Goal: Task Accomplishment & Management: Complete application form

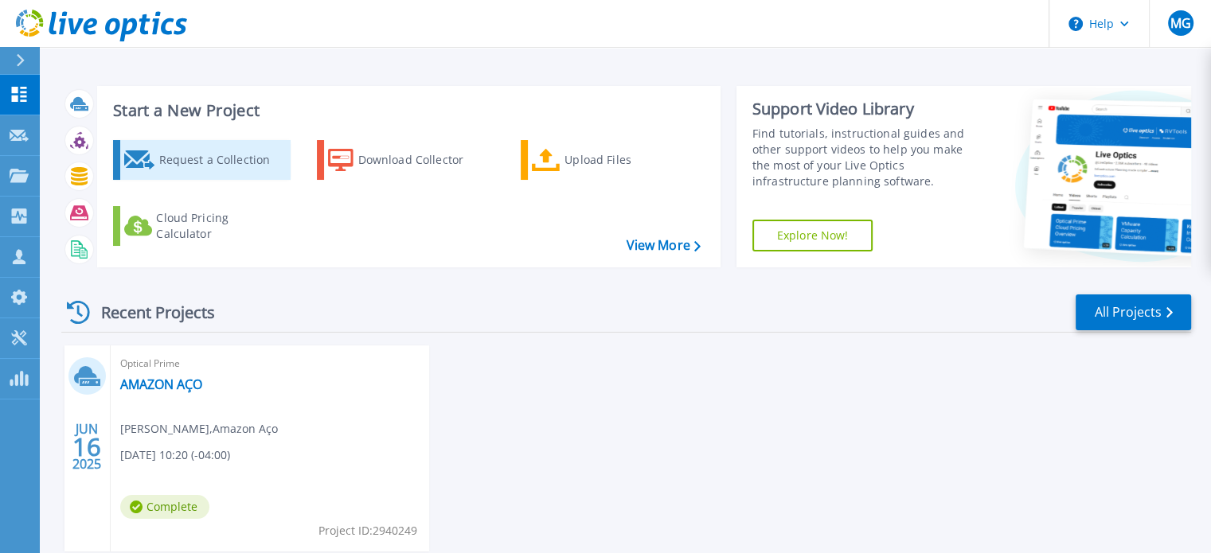
click at [193, 159] on div "Request a Collection" at bounding box center [221, 160] width 127 height 32
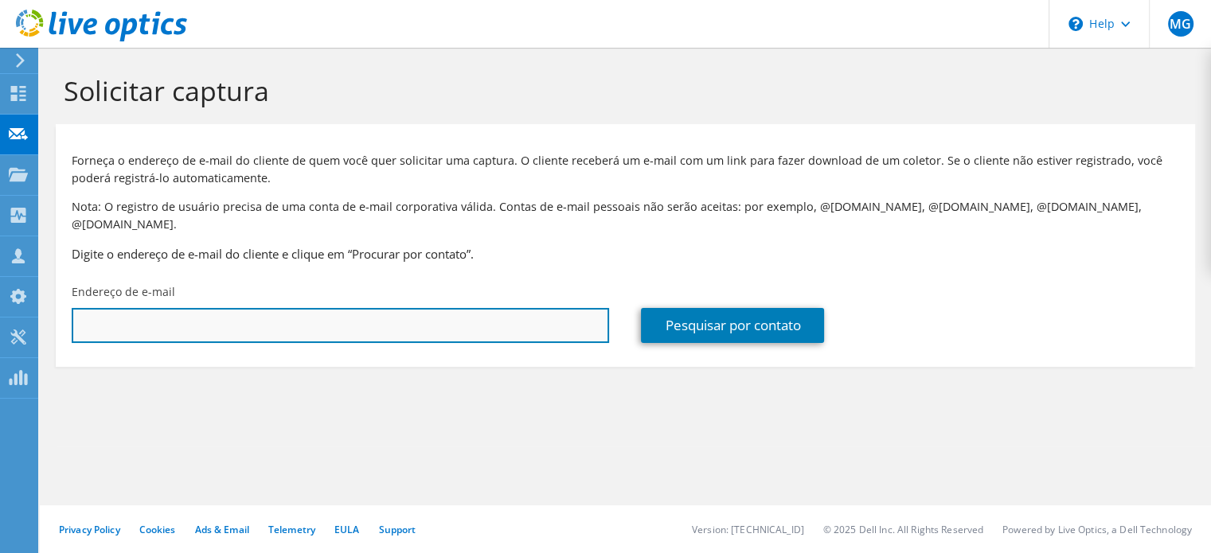
click at [154, 308] on input "text" at bounding box center [340, 325] width 537 height 35
paste input "sergioo@peixoto.com.br"
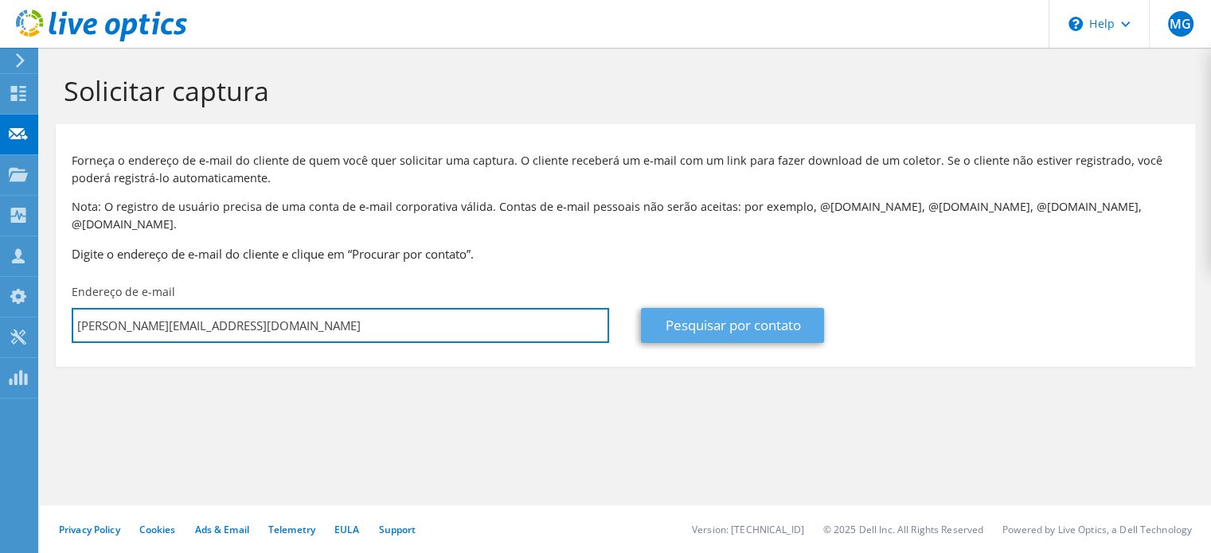
type input "sergioo@peixoto.com.br"
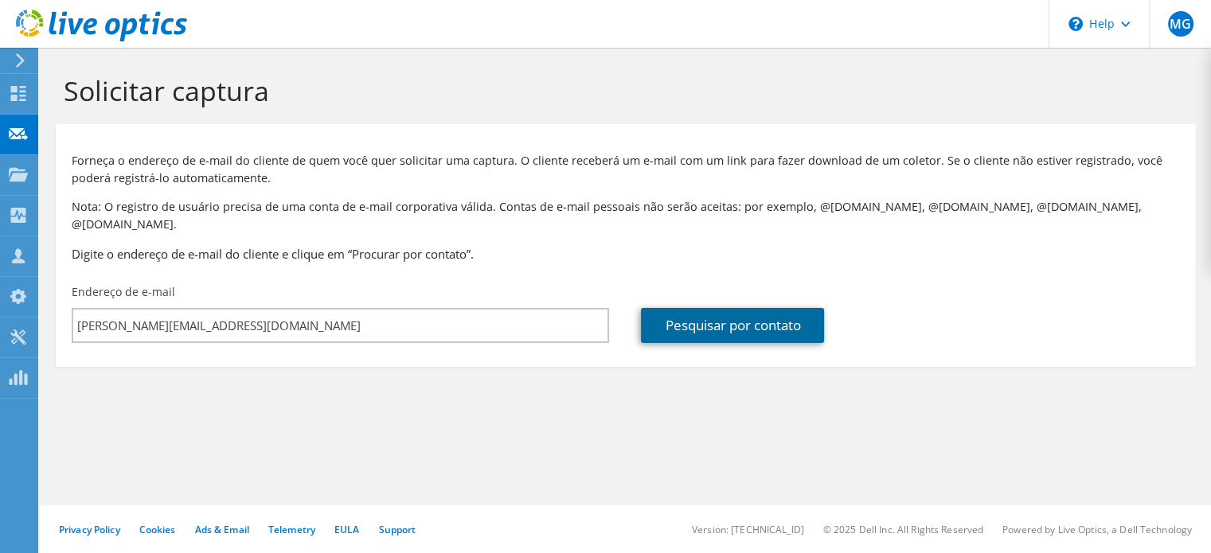
click at [690, 309] on link "Pesquisar por contato" at bounding box center [732, 325] width 183 height 35
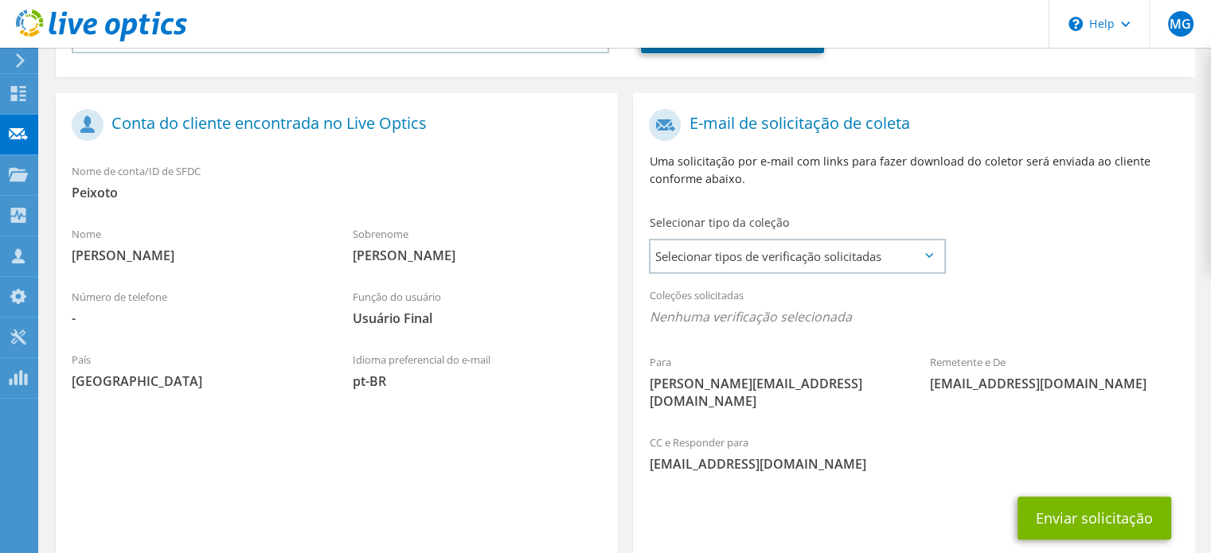
scroll to position [318, 0]
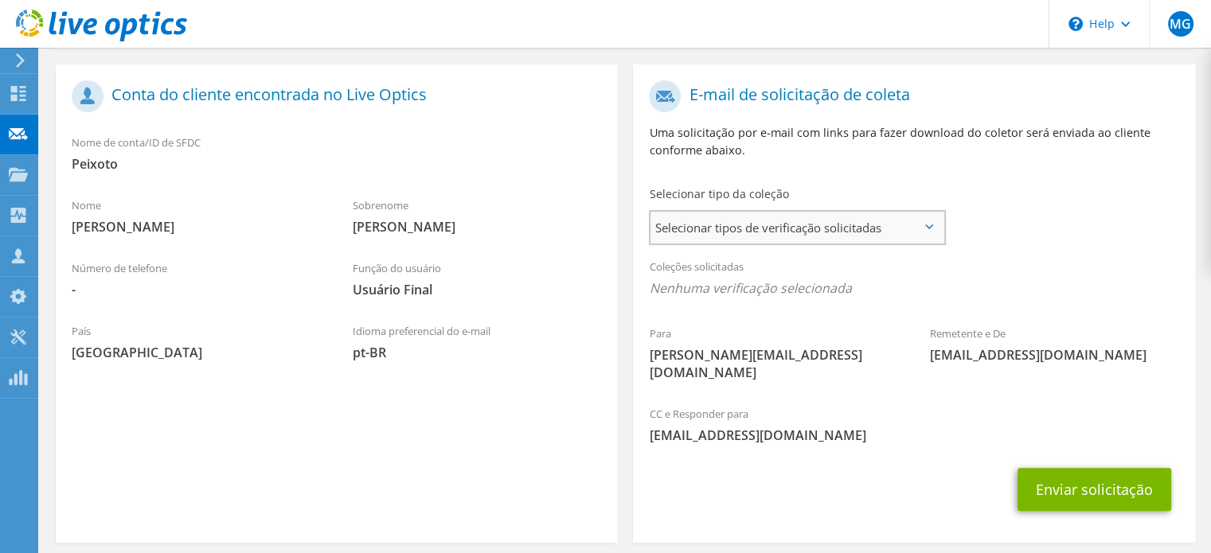
click at [907, 217] on span "Selecionar tipos de verificação solicitadas" at bounding box center [796, 228] width 293 height 32
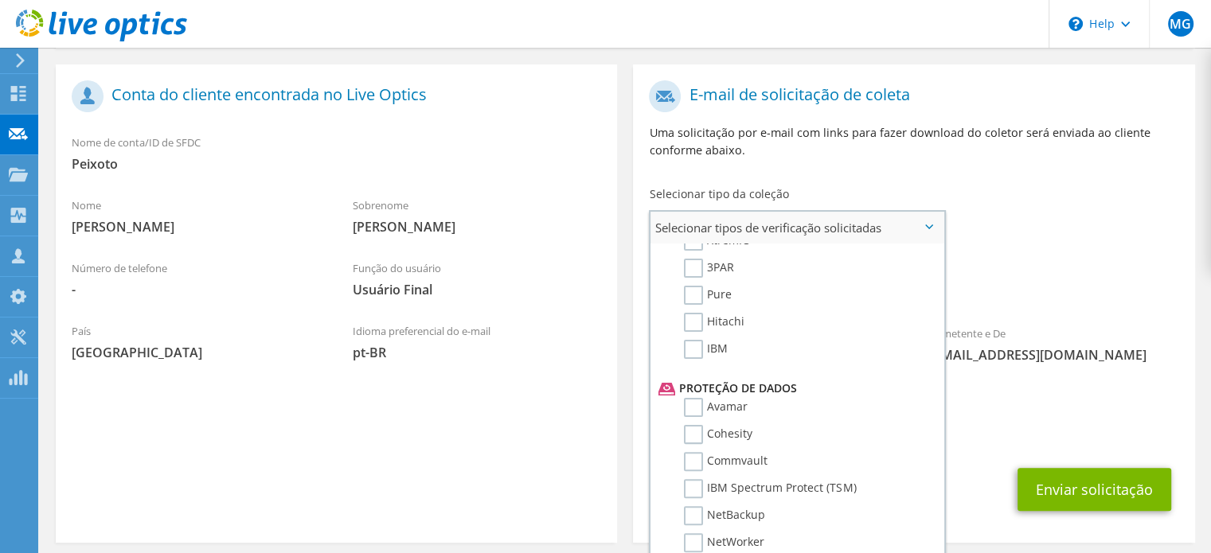
scroll to position [637, 0]
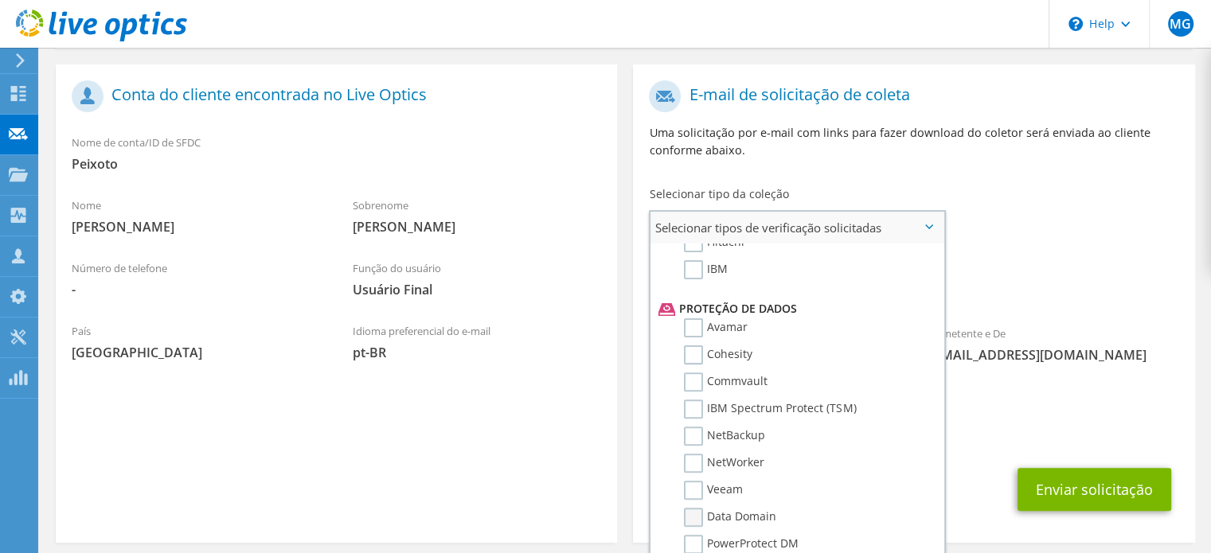
click at [701, 508] on label "Data Domain" at bounding box center [730, 517] width 92 height 19
click at [0, 0] on input "Data Domain" at bounding box center [0, 0] width 0 height 0
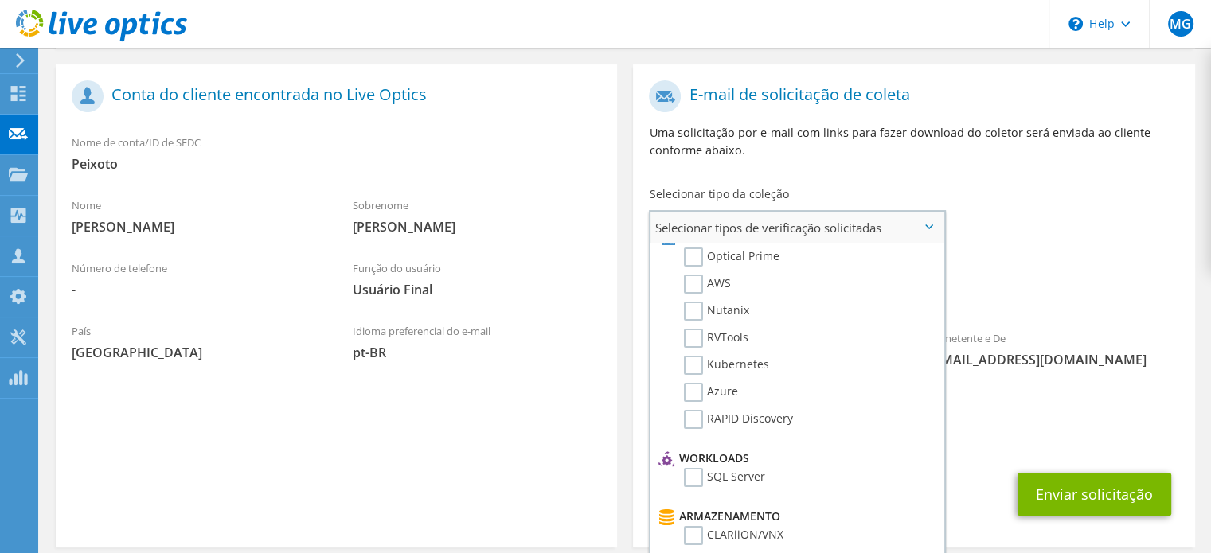
scroll to position [0, 0]
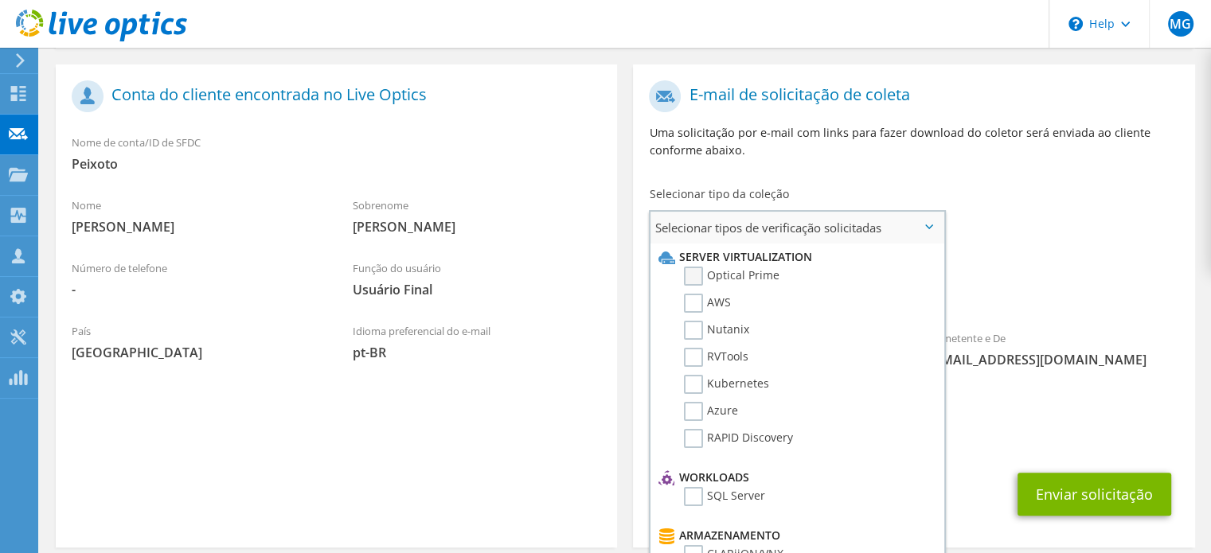
click at [695, 267] on label "Optical Prime" at bounding box center [732, 276] width 96 height 19
click at [0, 0] on input "Optical Prime" at bounding box center [0, 0] width 0 height 0
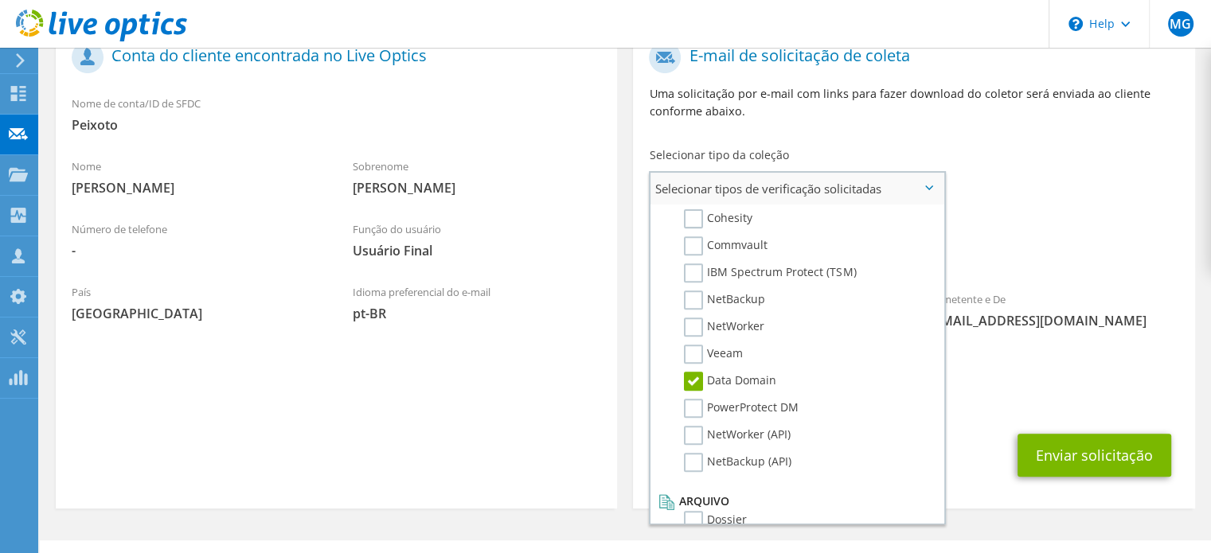
scroll to position [736, 0]
click at [1013, 363] on div "CC e Responder para max.galvao@integratto.com.br" at bounding box center [913, 390] width 561 height 55
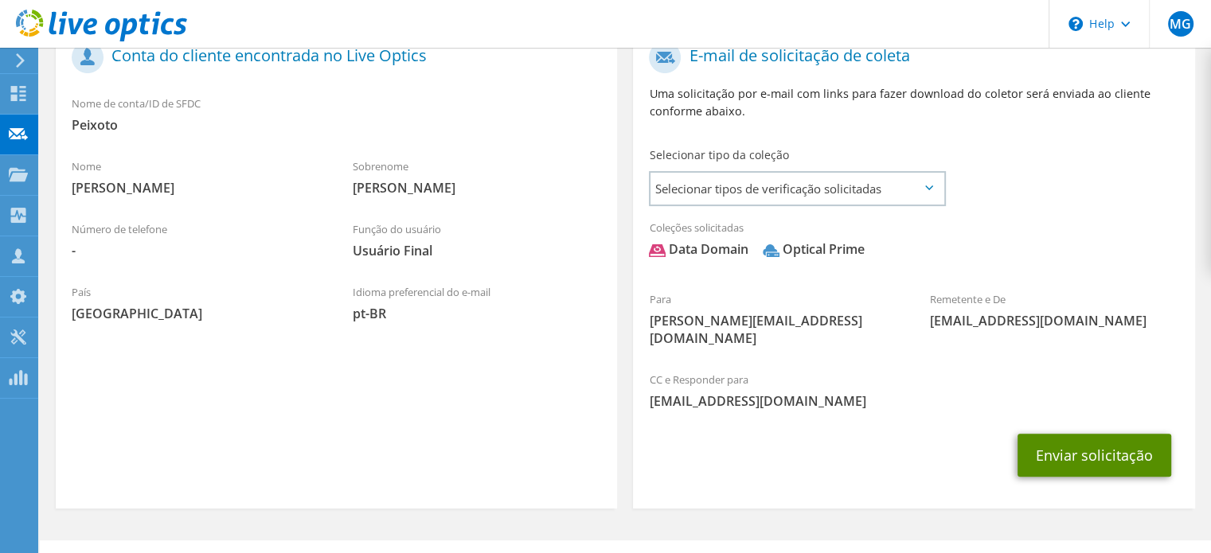
click at [1081, 434] on button "Enviar solicitação" at bounding box center [1095, 455] width 154 height 43
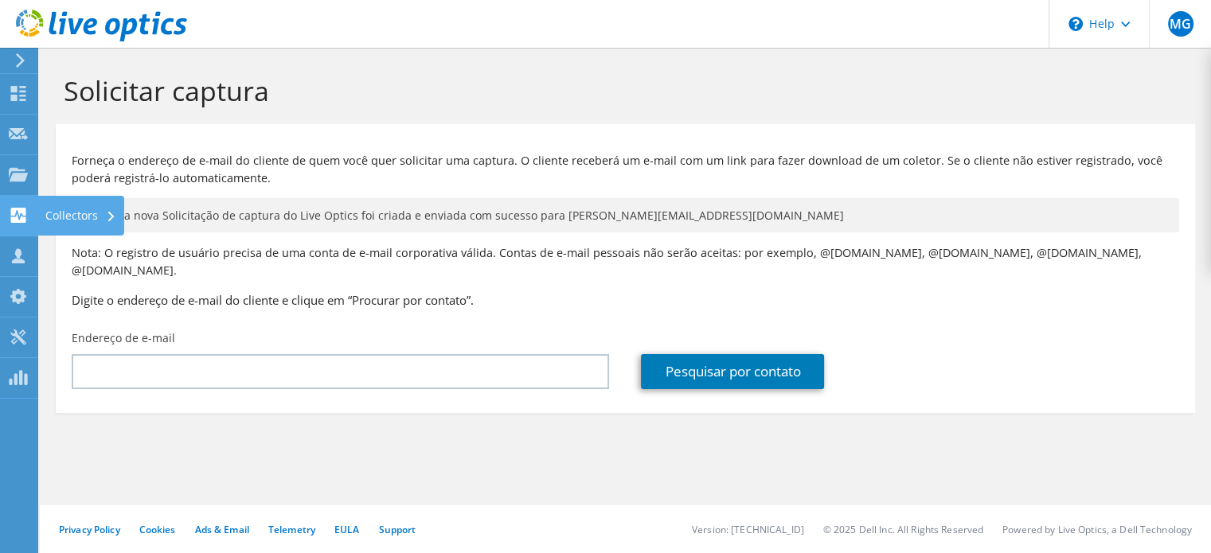
click at [14, 210] on use at bounding box center [18, 215] width 15 height 15
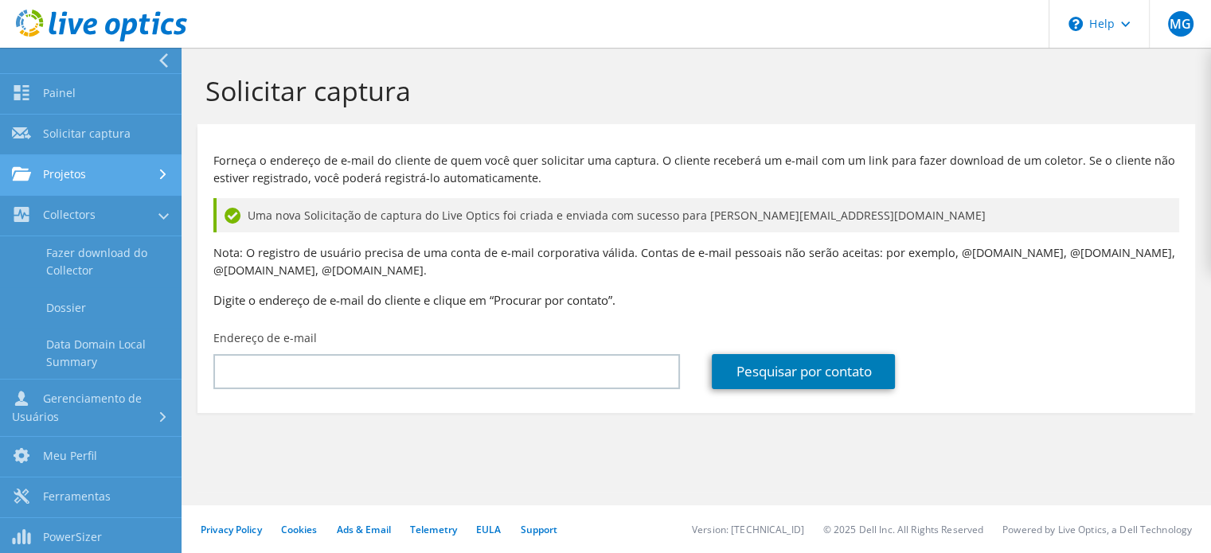
click at [92, 174] on link "Projetos" at bounding box center [91, 175] width 182 height 41
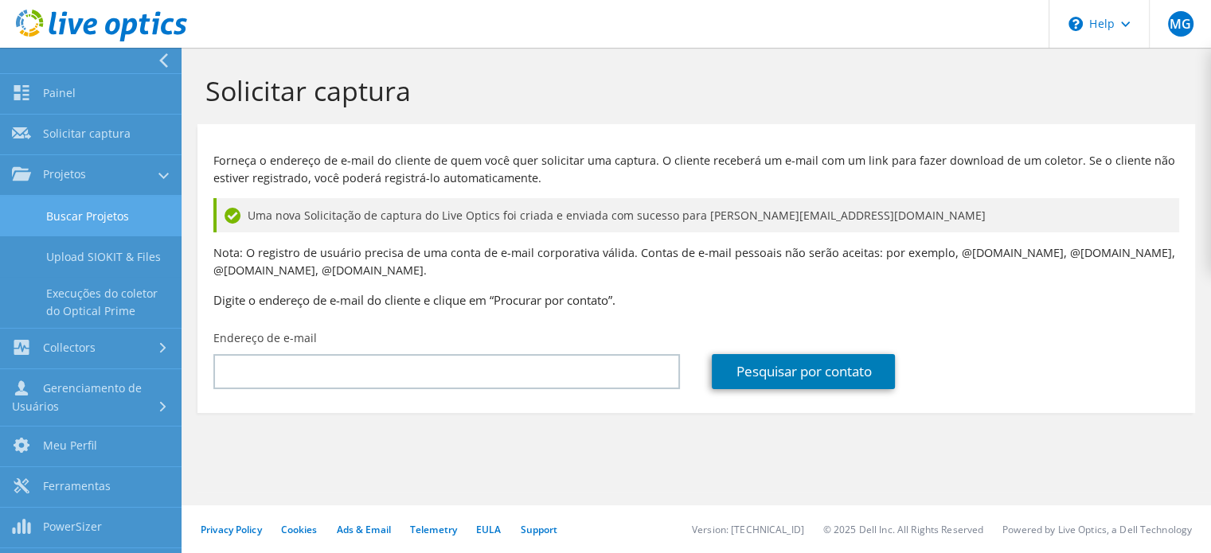
click at [89, 227] on link "Buscar Projetos" at bounding box center [91, 216] width 182 height 41
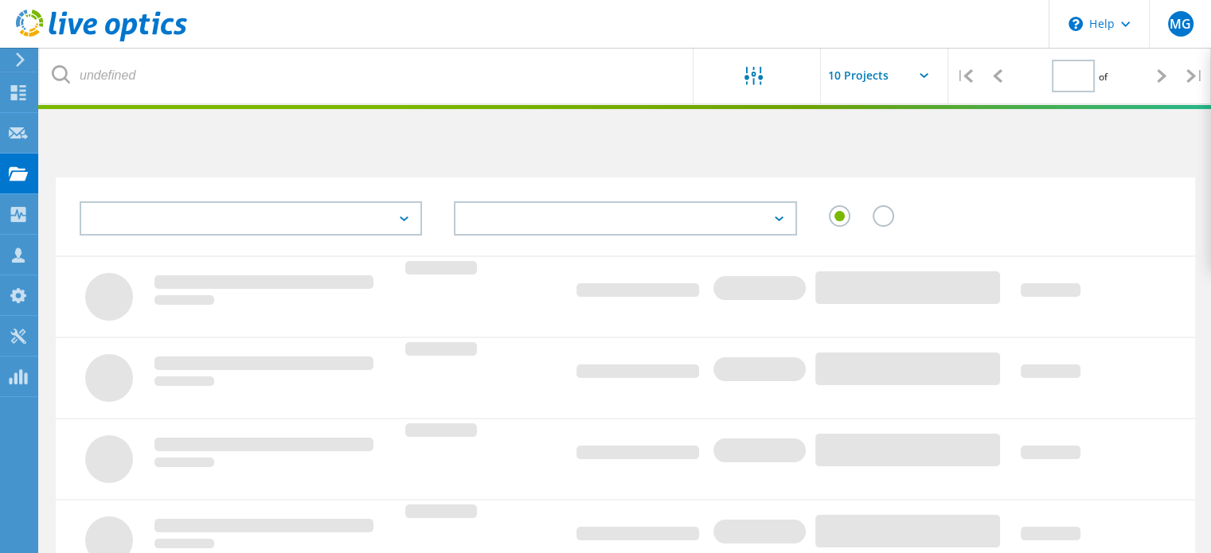
type input "1"
